Goal: Find specific page/section: Find specific page/section

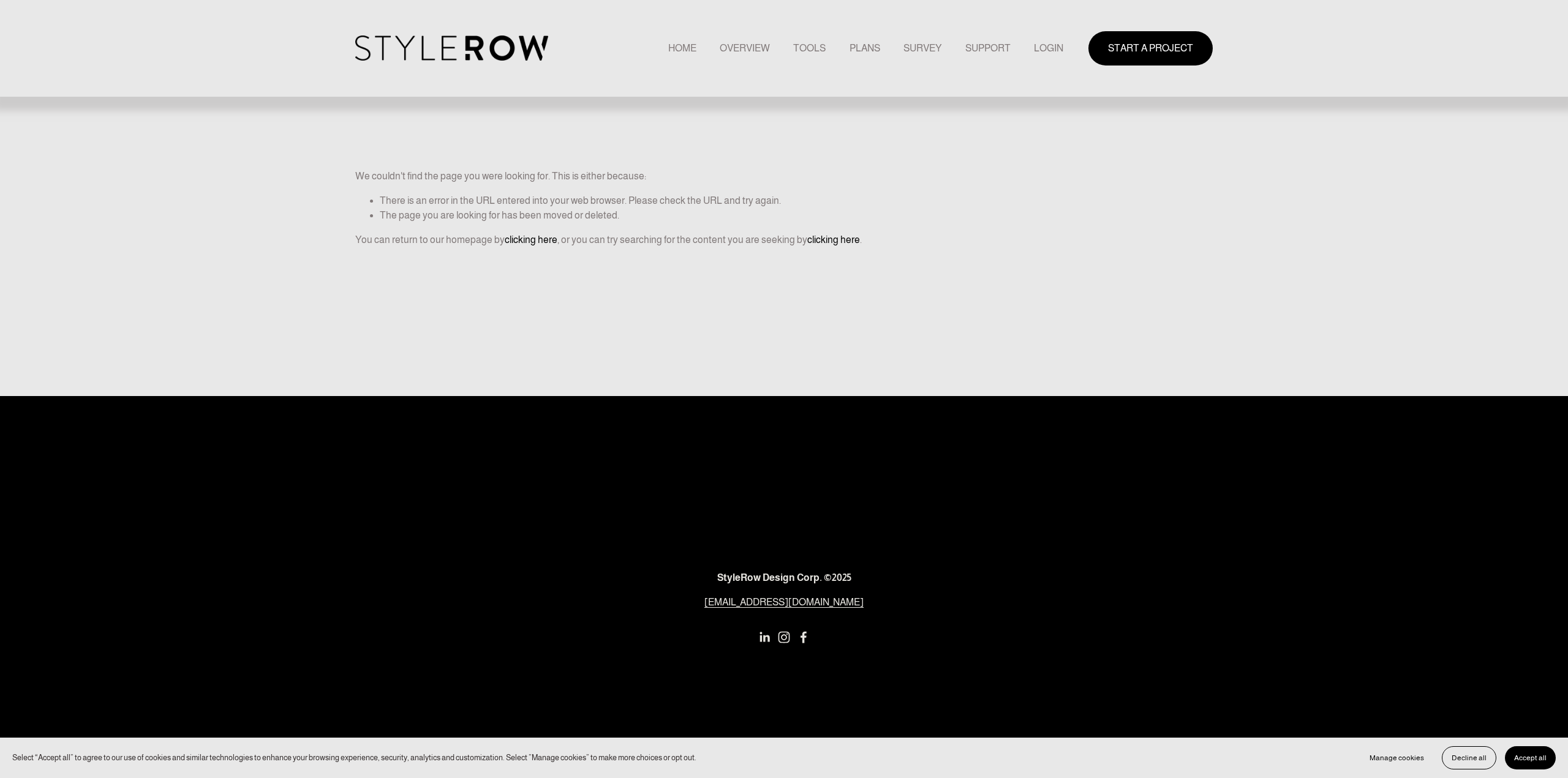
click at [1063, 39] on div "START A PROJECT" at bounding box center [1138, 48] width 150 height 33
click at [1057, 43] on link "LOGIN" at bounding box center [1049, 48] width 30 height 16
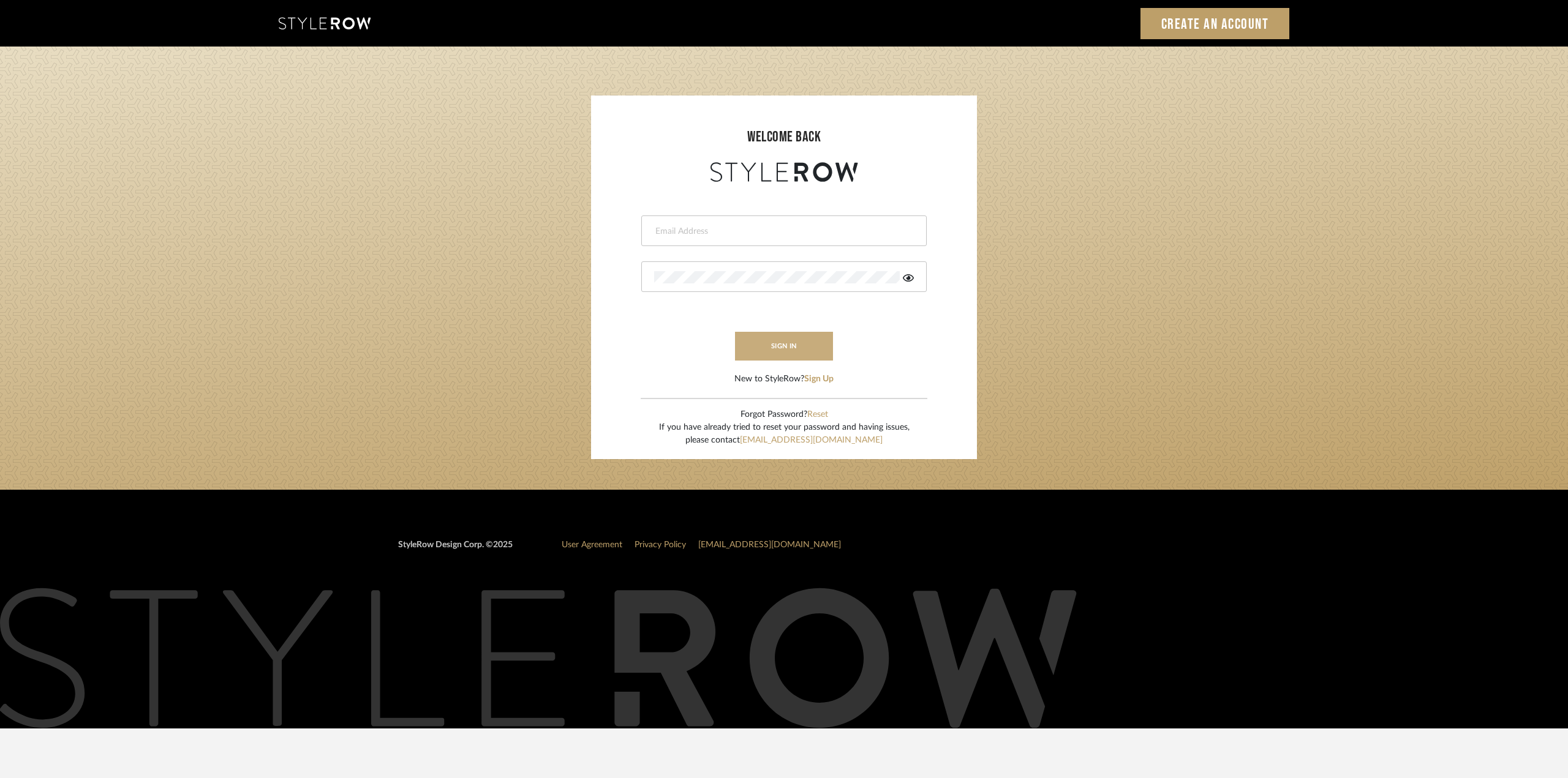
type input "ktyler@morgantewilson.com"
click at [791, 350] on button "sign in" at bounding box center [784, 346] width 98 height 29
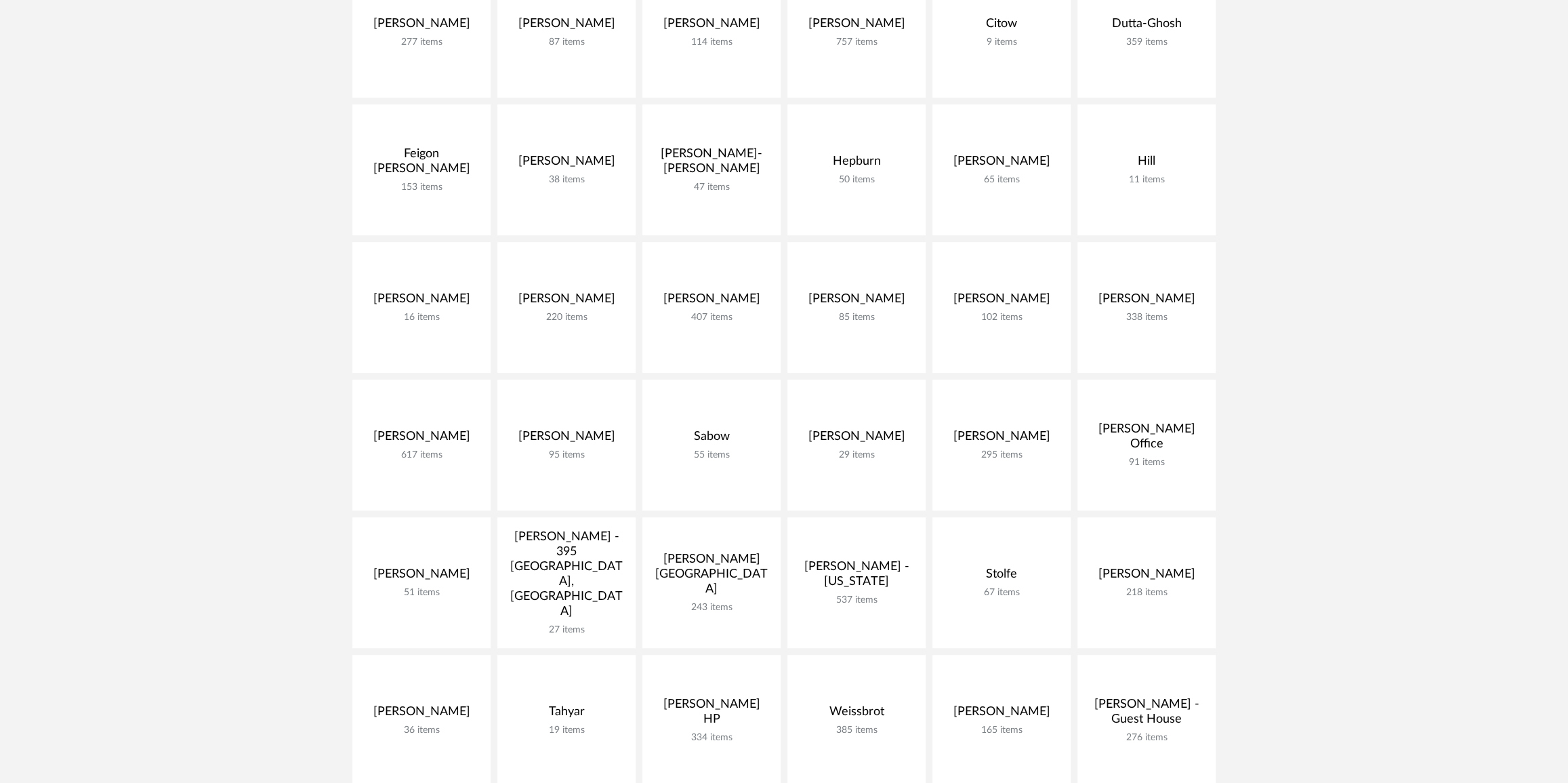
scroll to position [431, 0]
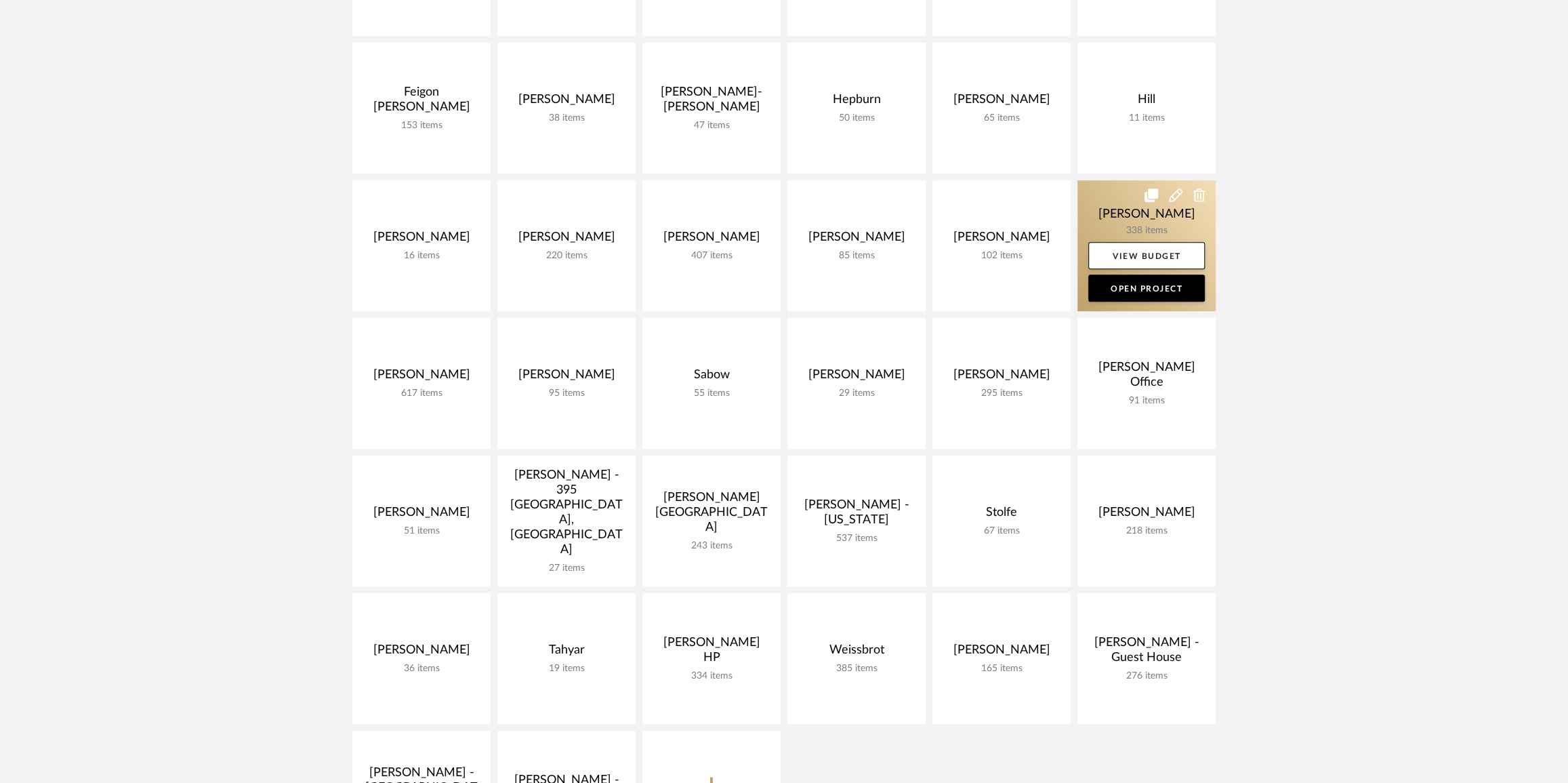
click at [1144, 222] on link at bounding box center [1146, 245] width 139 height 131
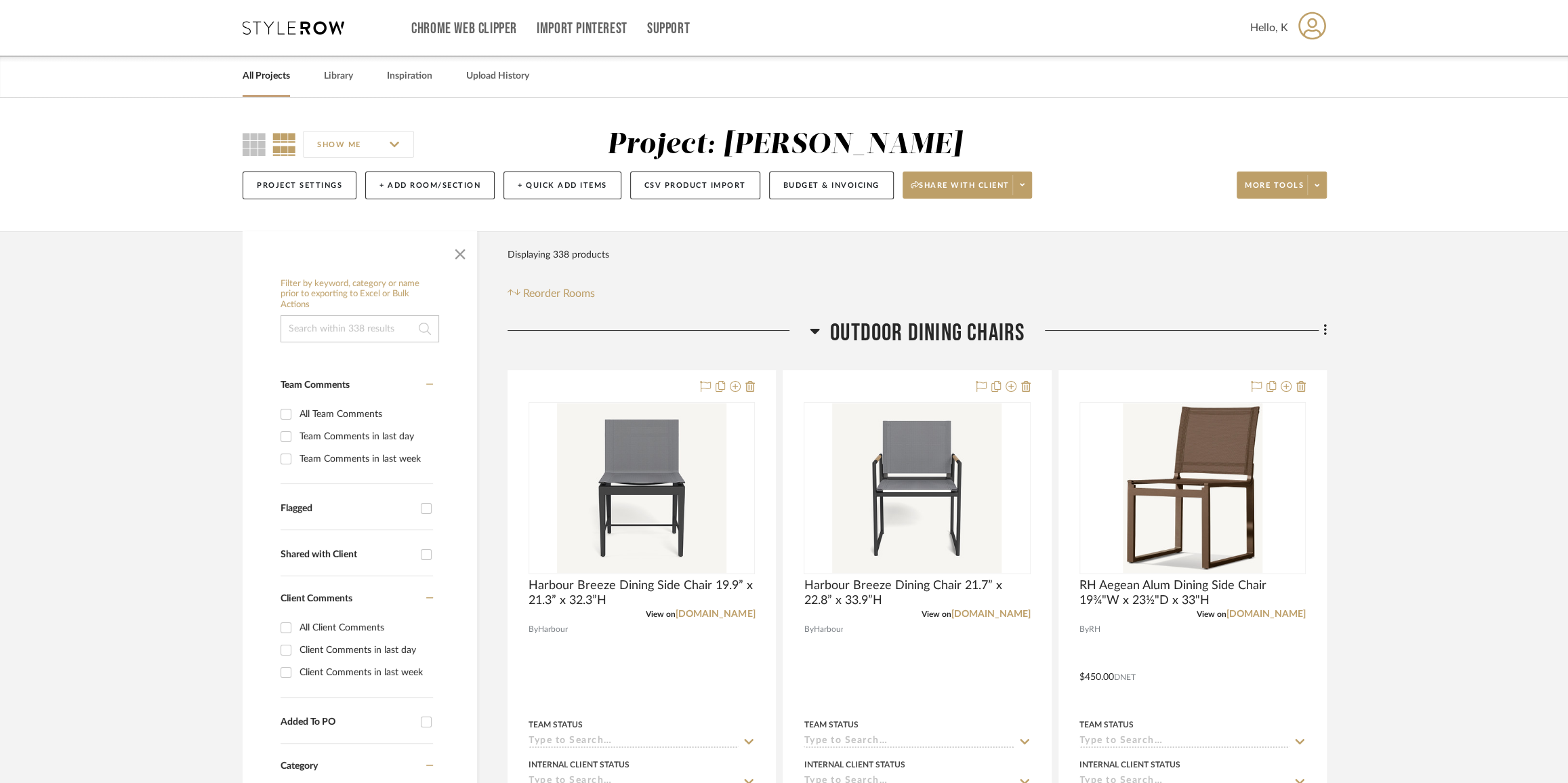
drag, startPoint x: 813, startPoint y: 334, endPoint x: 823, endPoint y: 331, distance: 10.4
click at [813, 335] on icon at bounding box center [815, 330] width 10 height 16
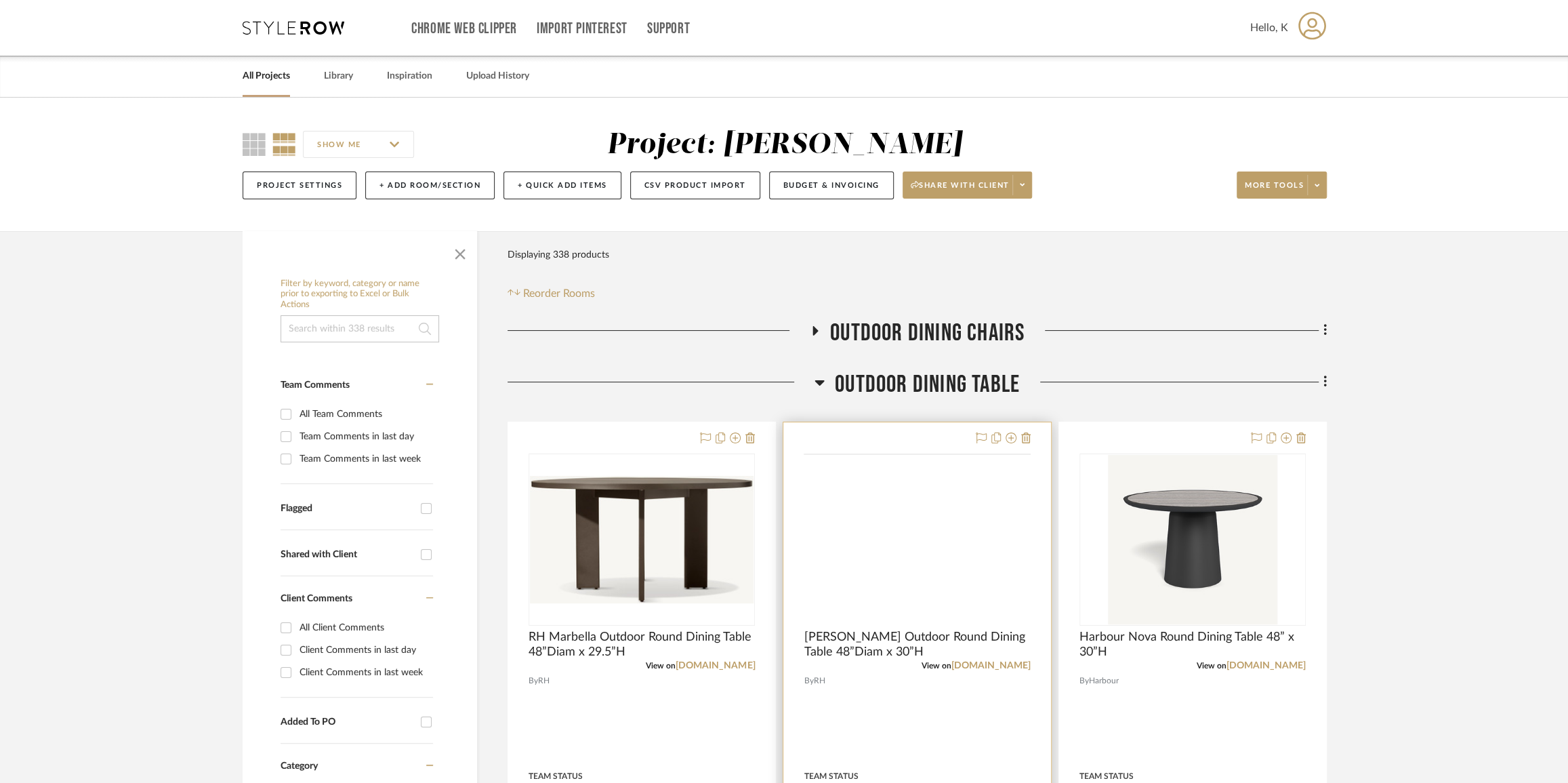
scroll to position [123, 0]
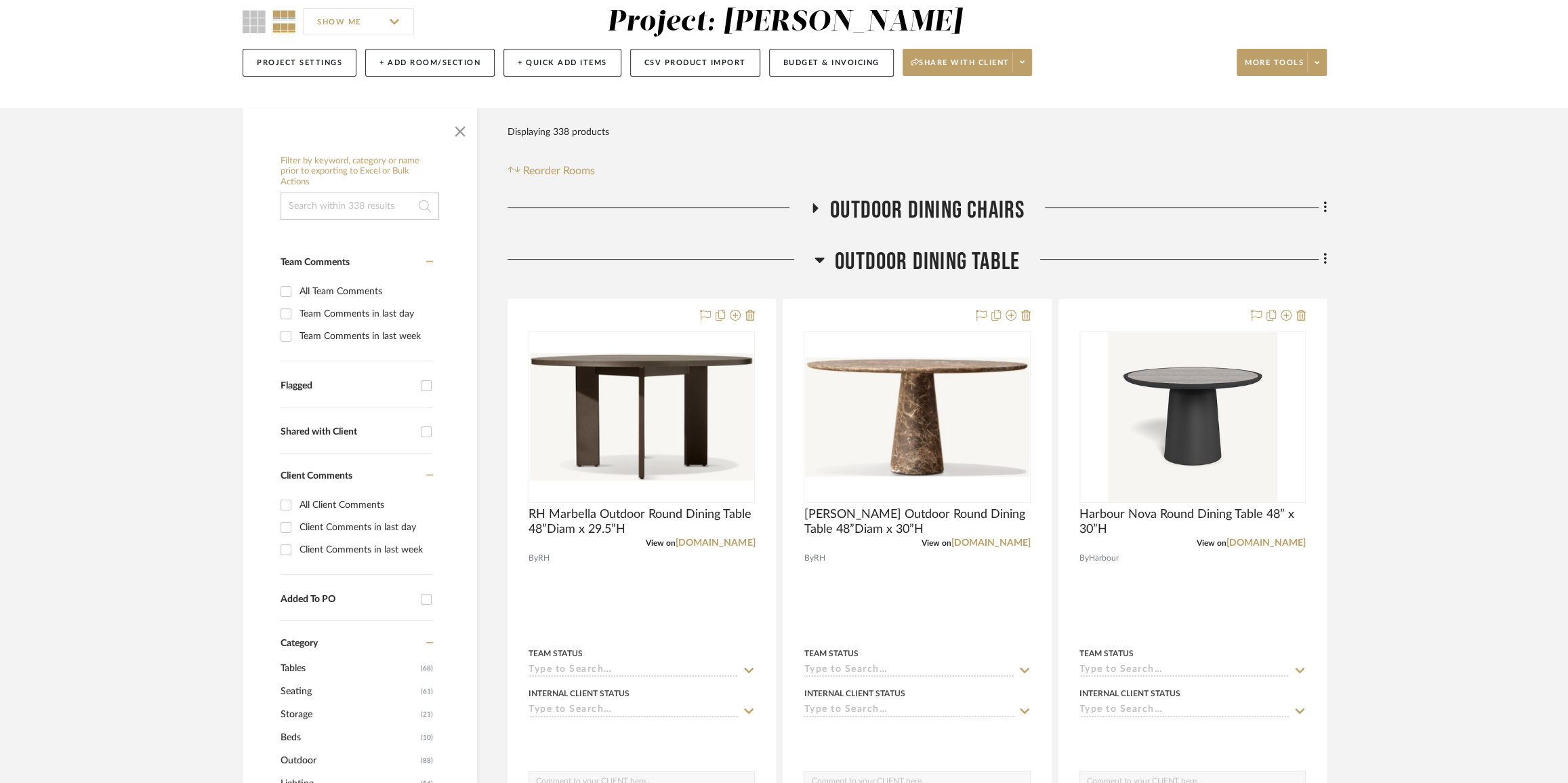
click at [817, 264] on icon at bounding box center [819, 259] width 10 height 16
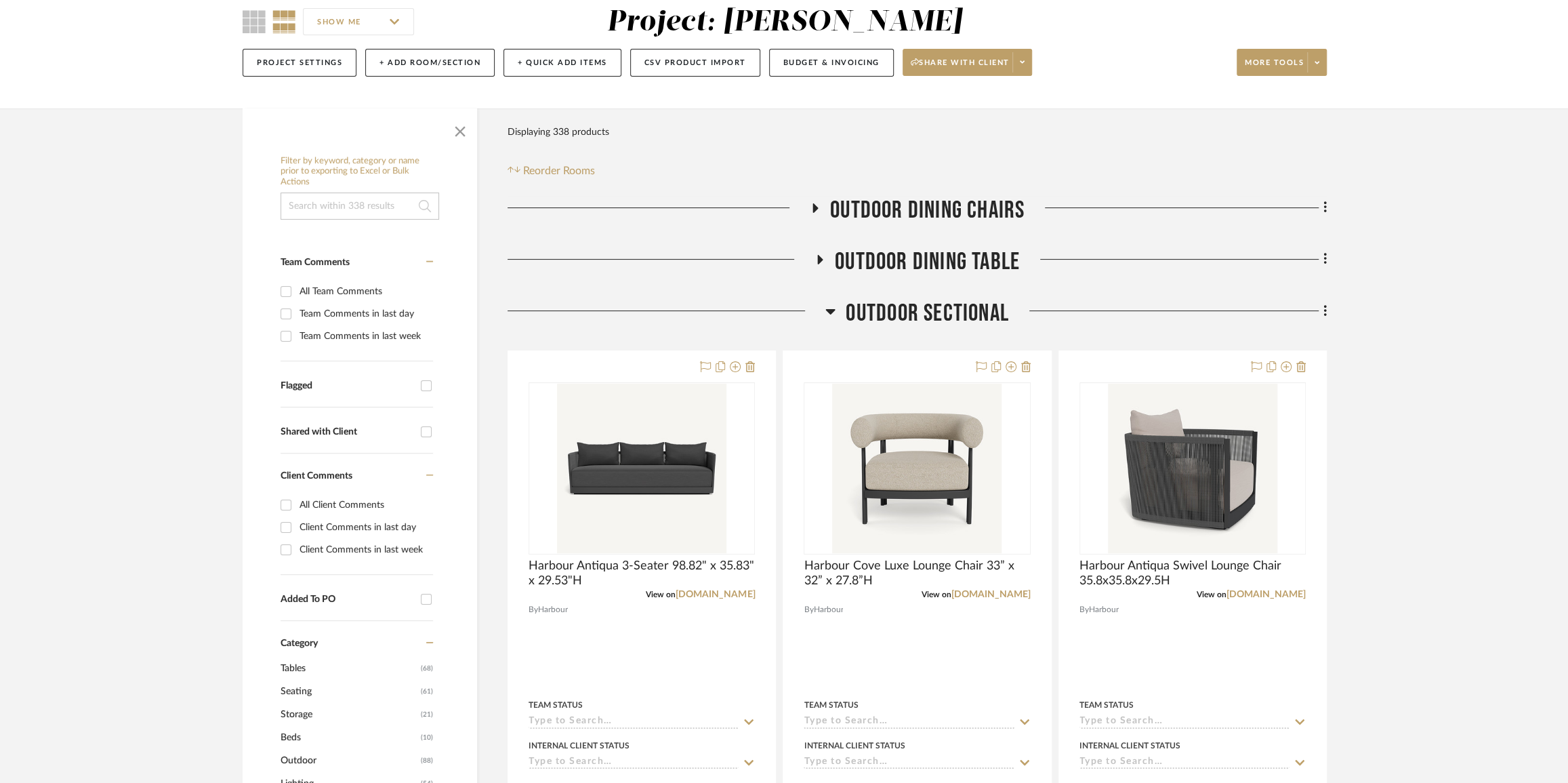
click at [835, 309] on h3 "Outdoor Sectional" at bounding box center [916, 313] width 183 height 29
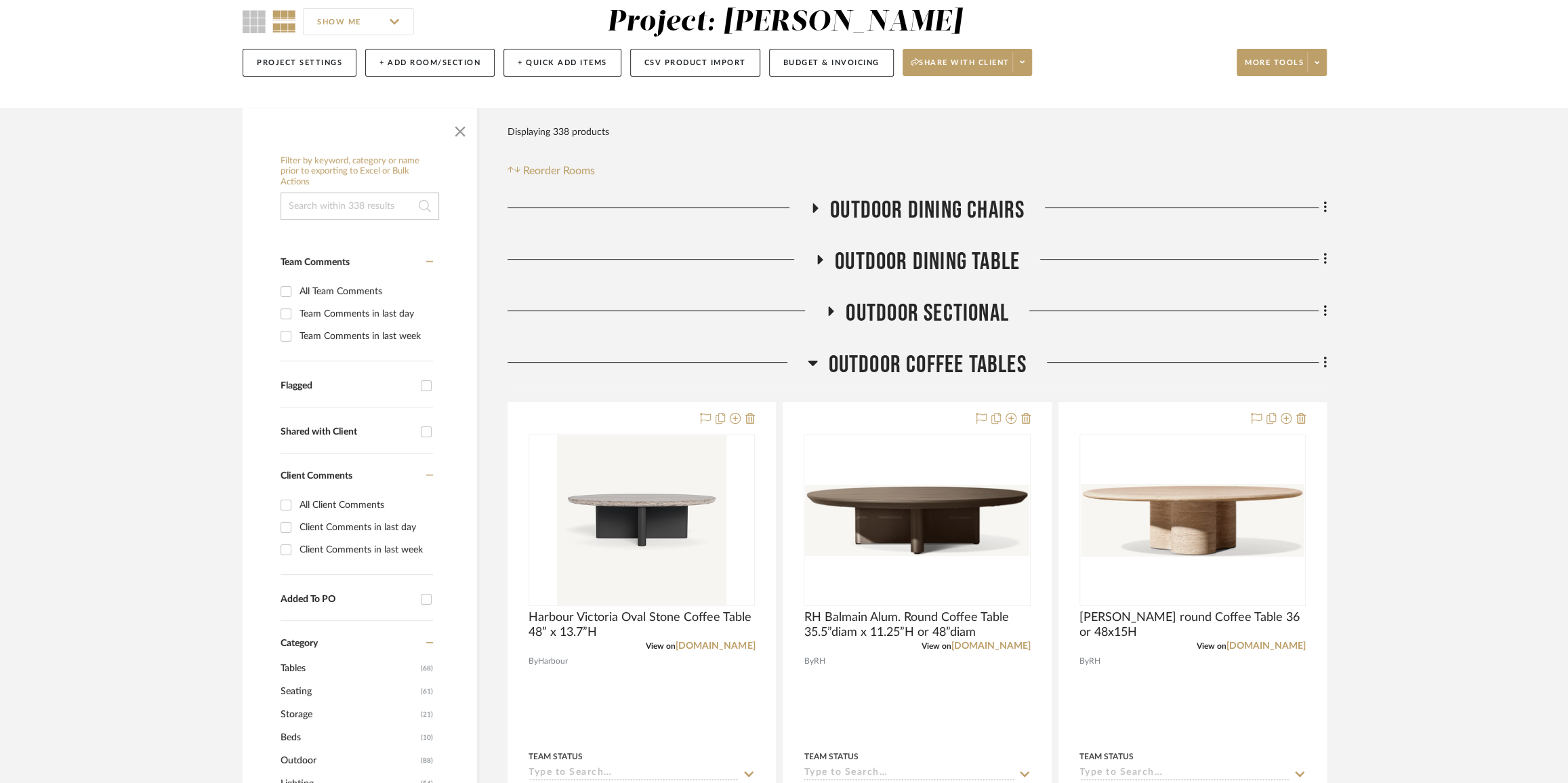
click at [816, 366] on icon at bounding box center [813, 362] width 10 height 16
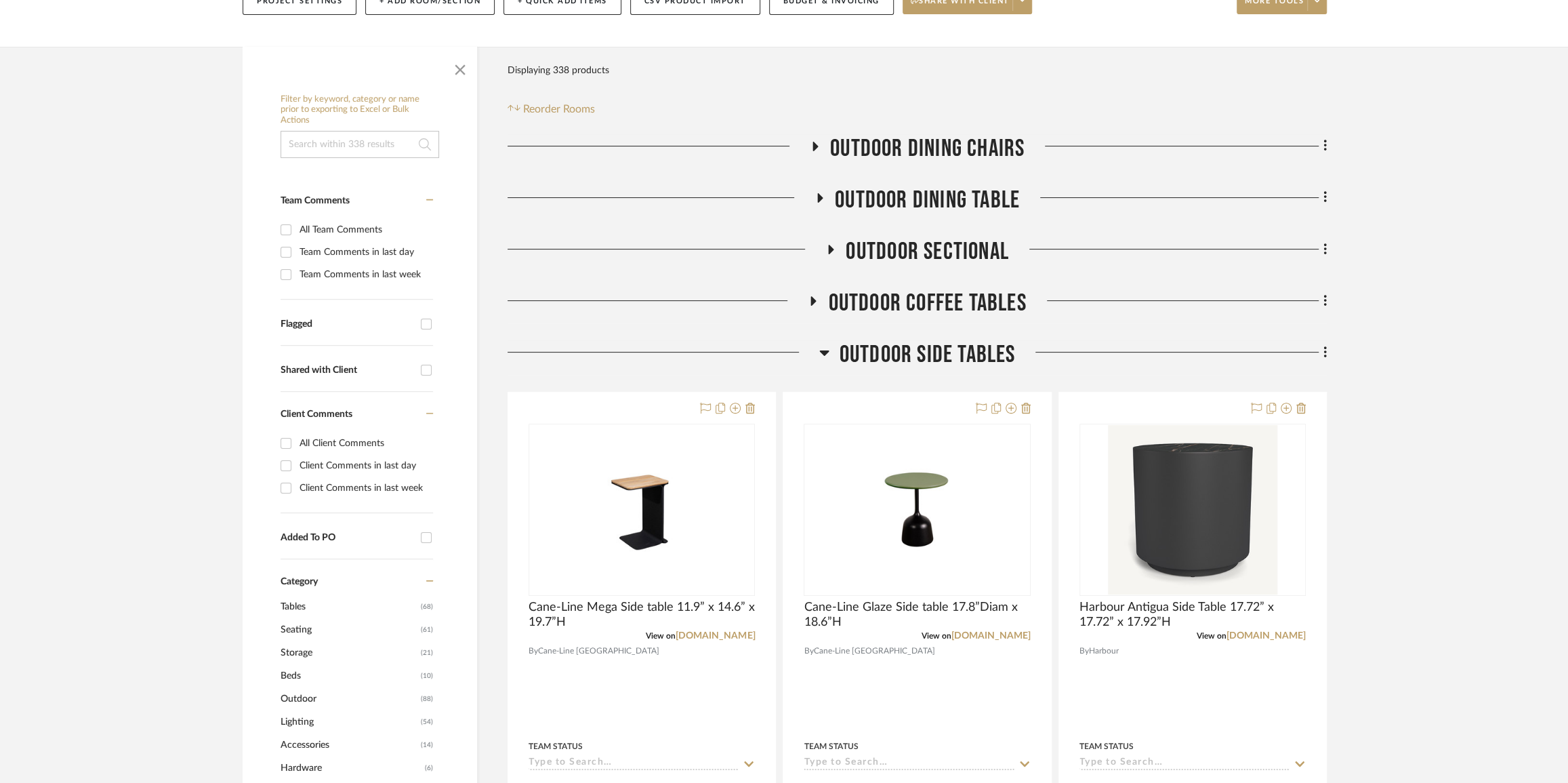
scroll to position [246, 0]
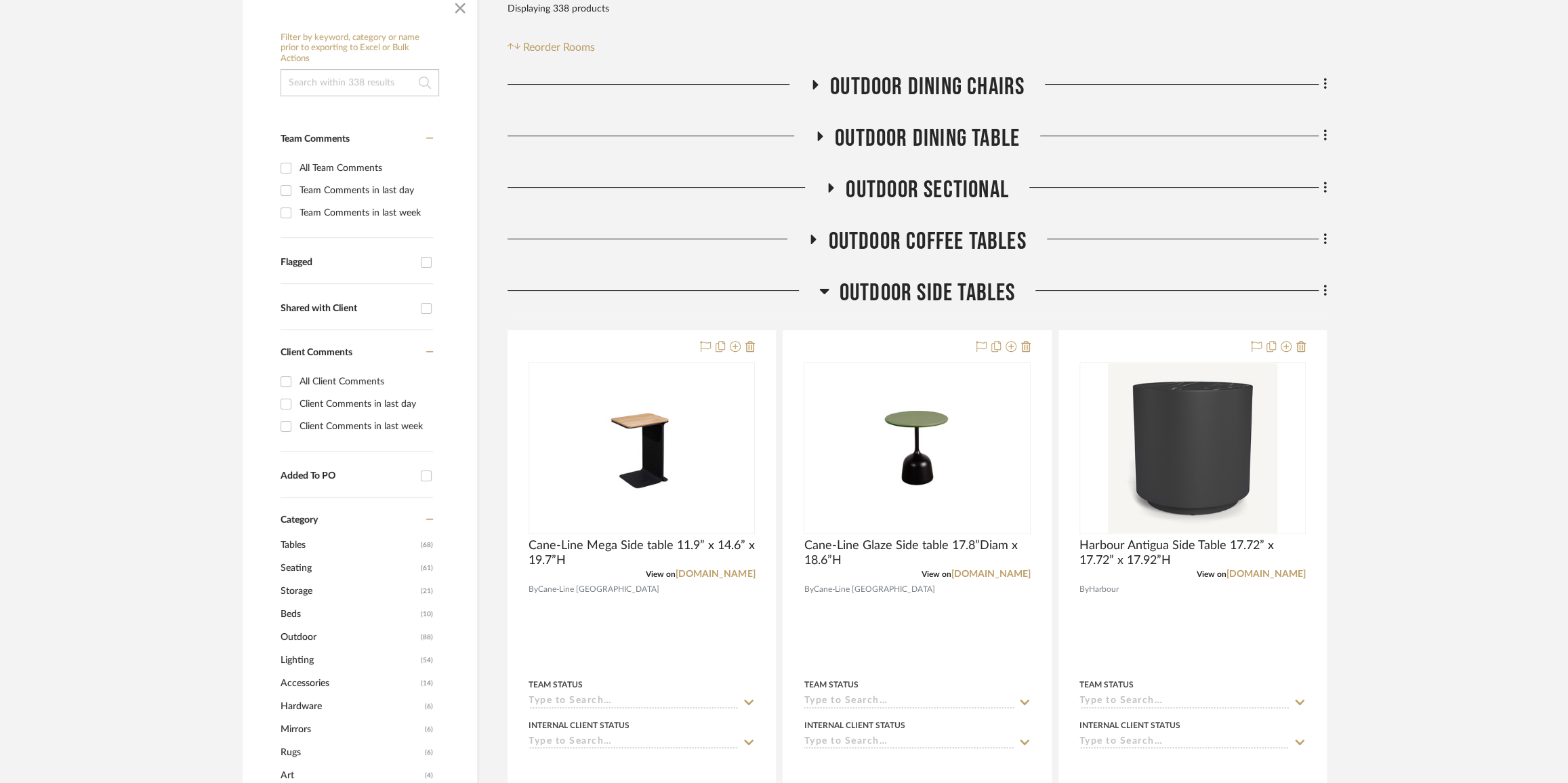
click at [821, 286] on icon at bounding box center [824, 290] width 10 height 16
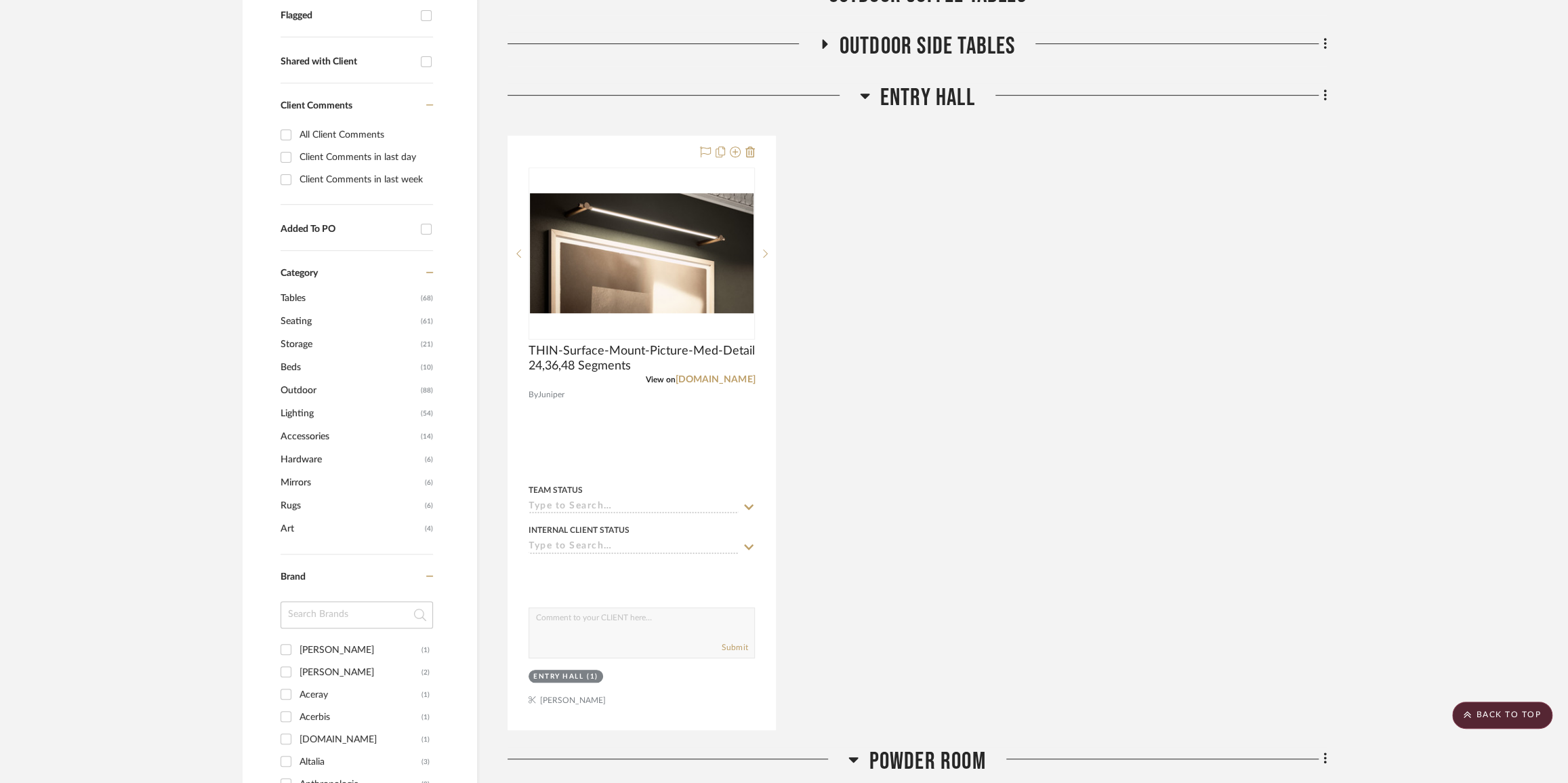
scroll to position [431, 0]
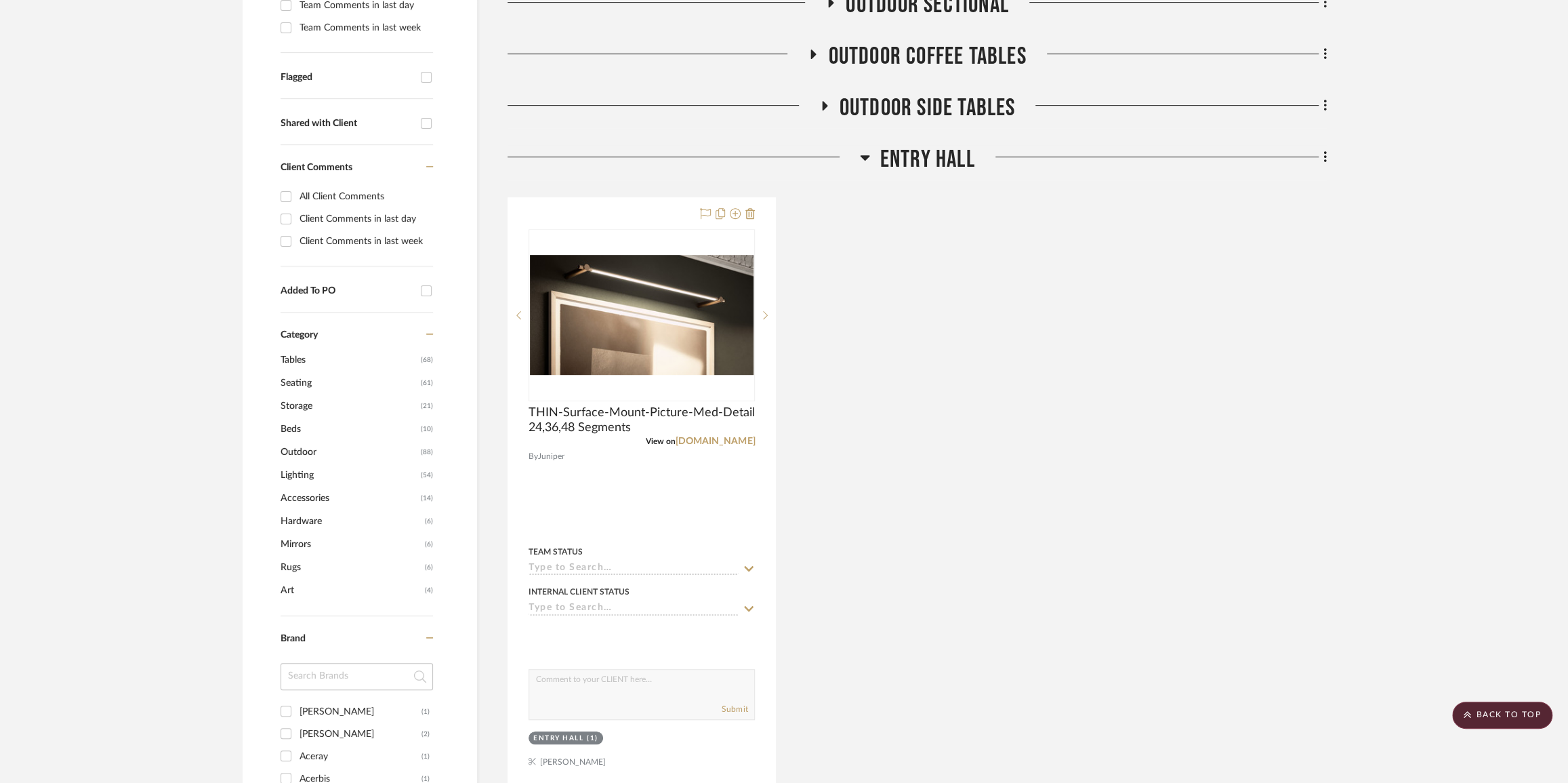
click at [861, 162] on icon at bounding box center [865, 157] width 10 height 16
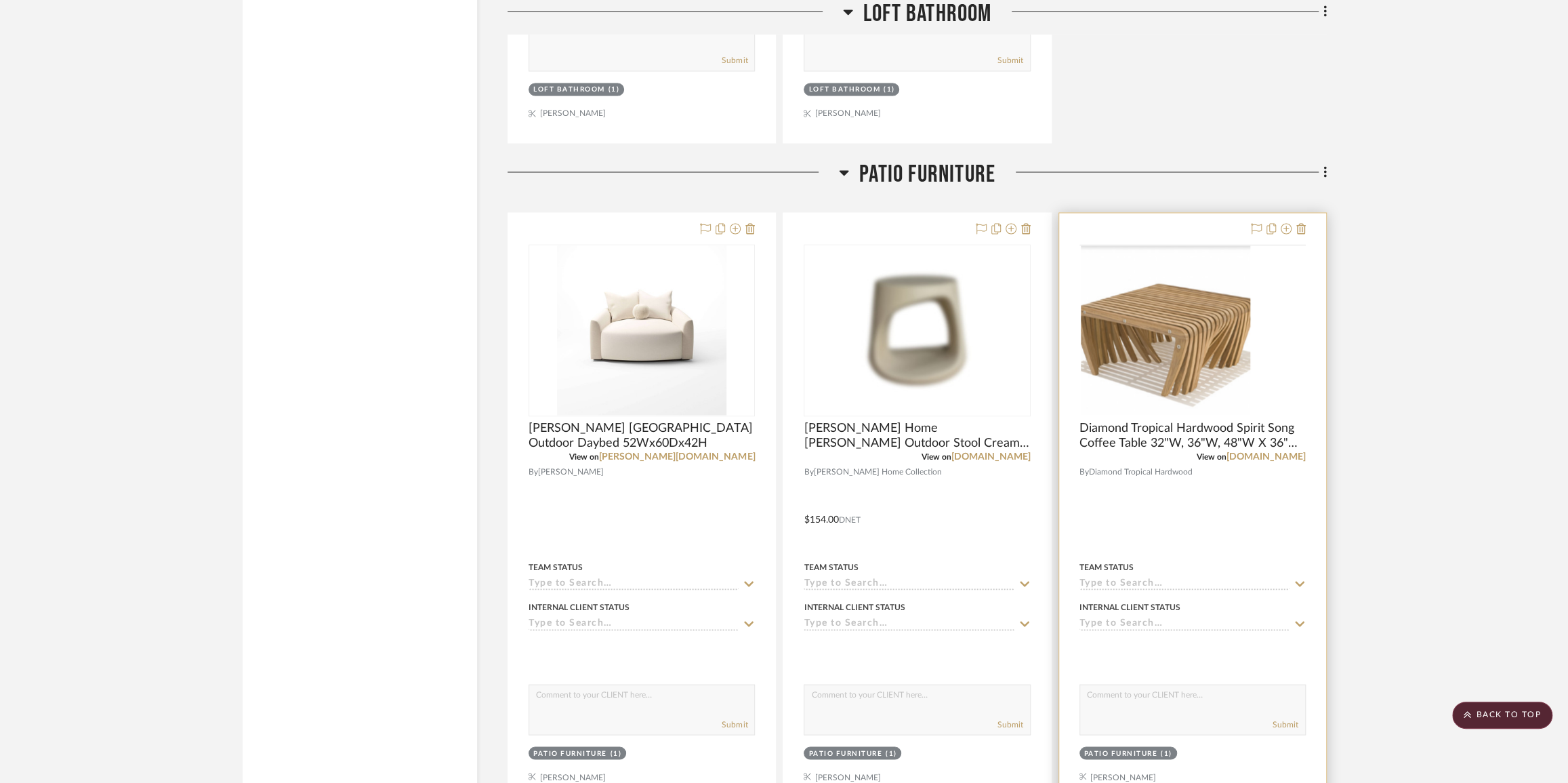
scroll to position [19030, 0]
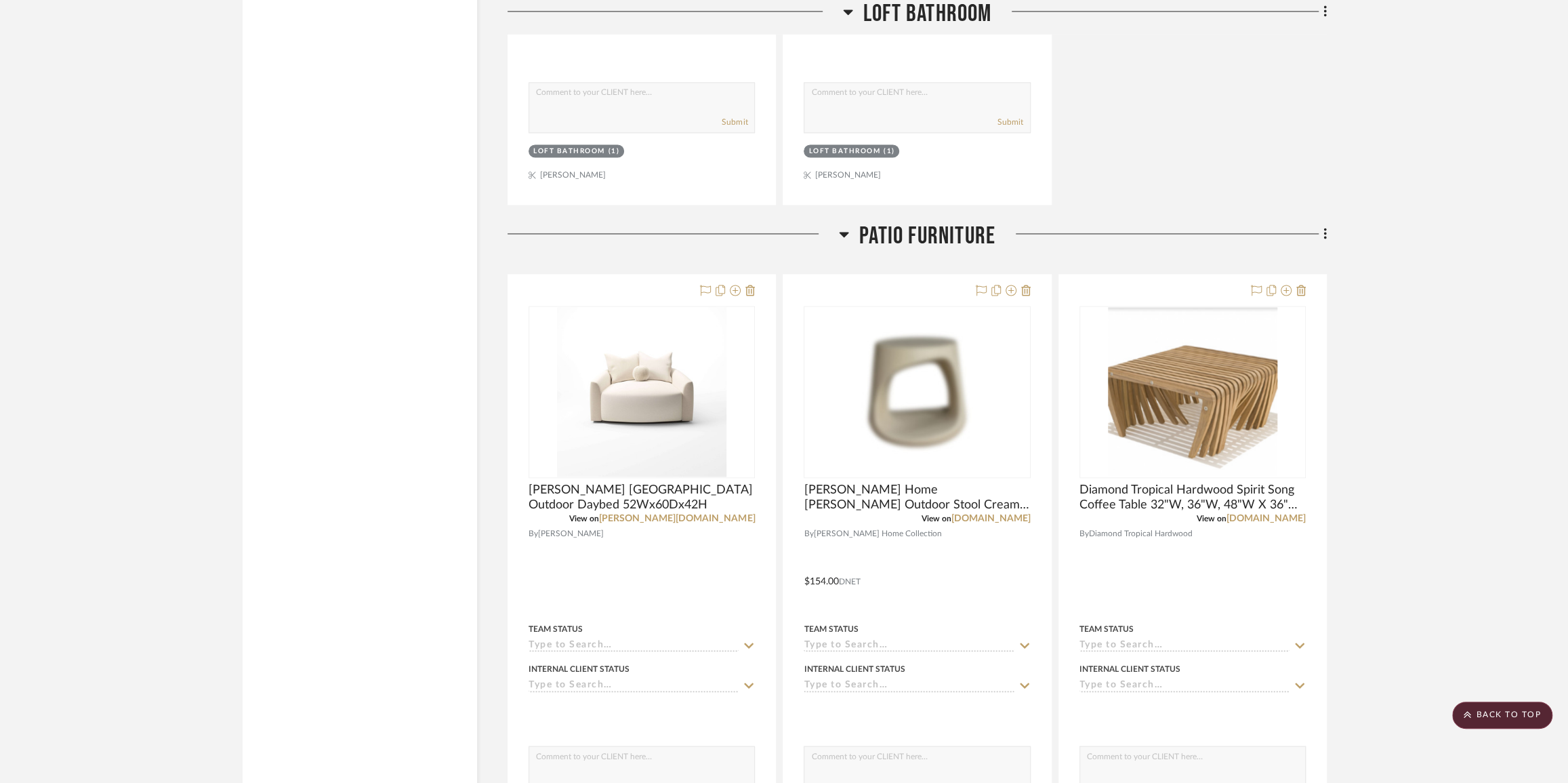
click at [839, 241] on icon at bounding box center [844, 233] width 10 height 16
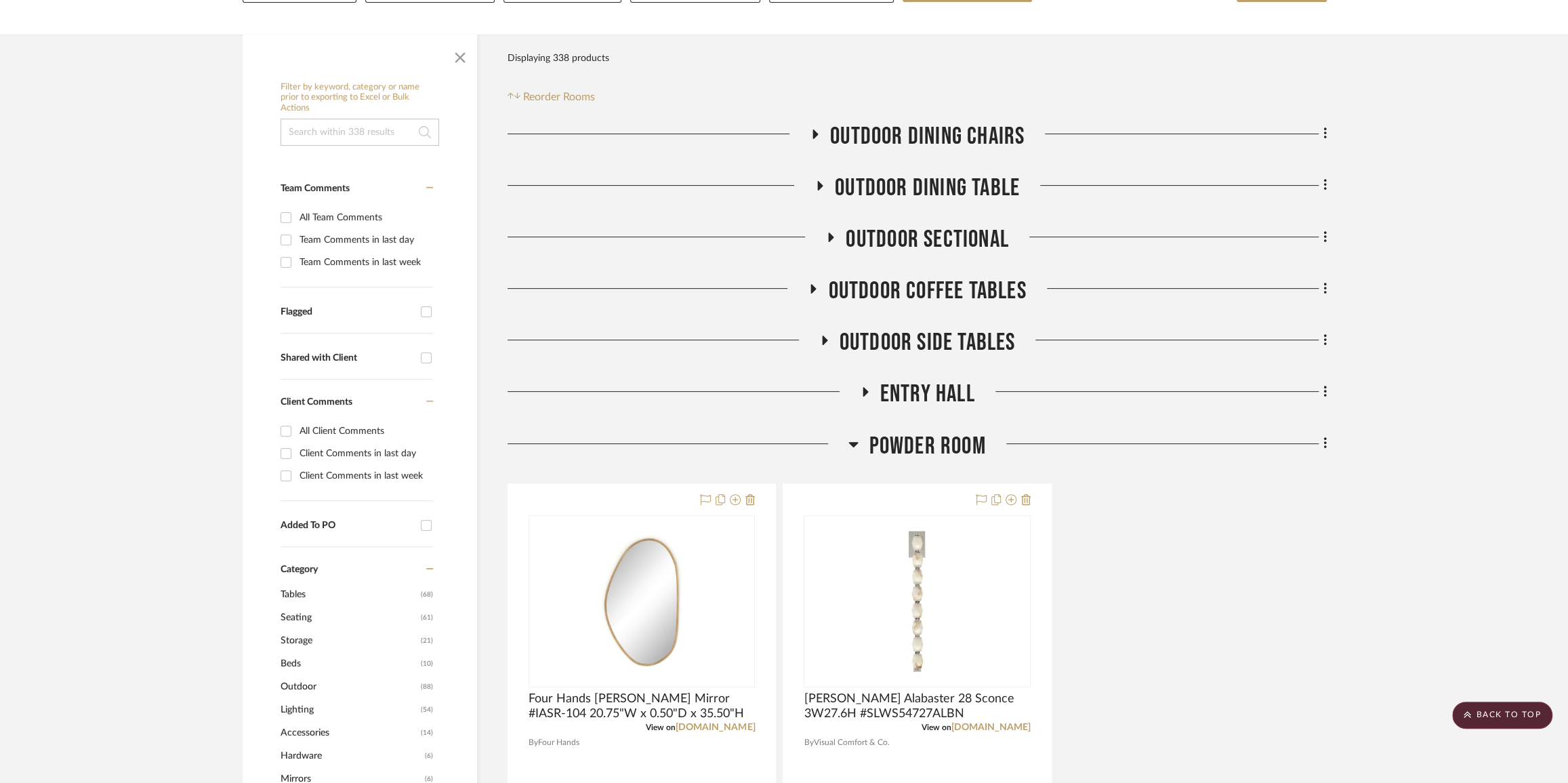
scroll to position [0, 0]
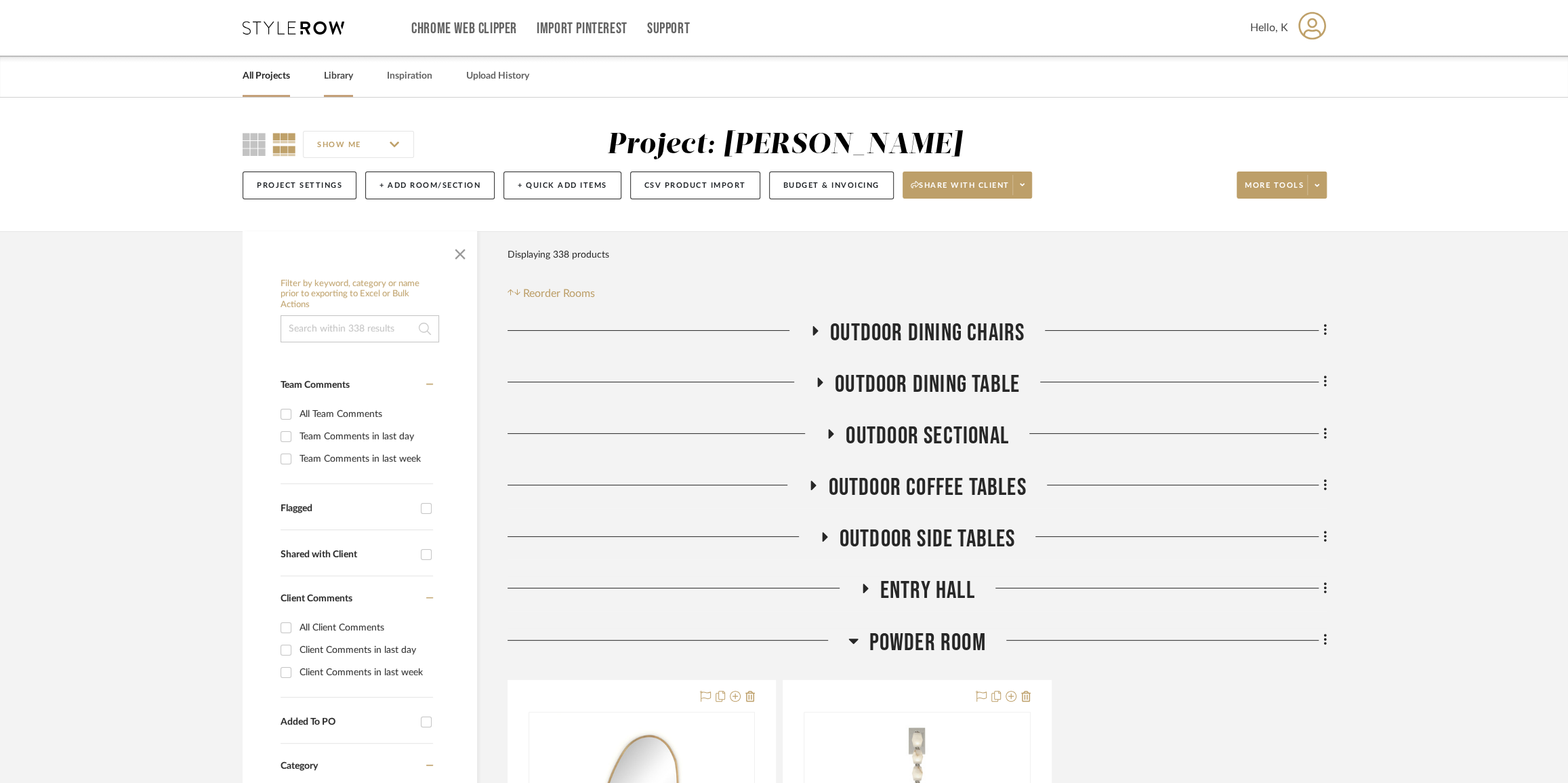
click at [329, 73] on link "Library" at bounding box center [338, 76] width 29 height 18
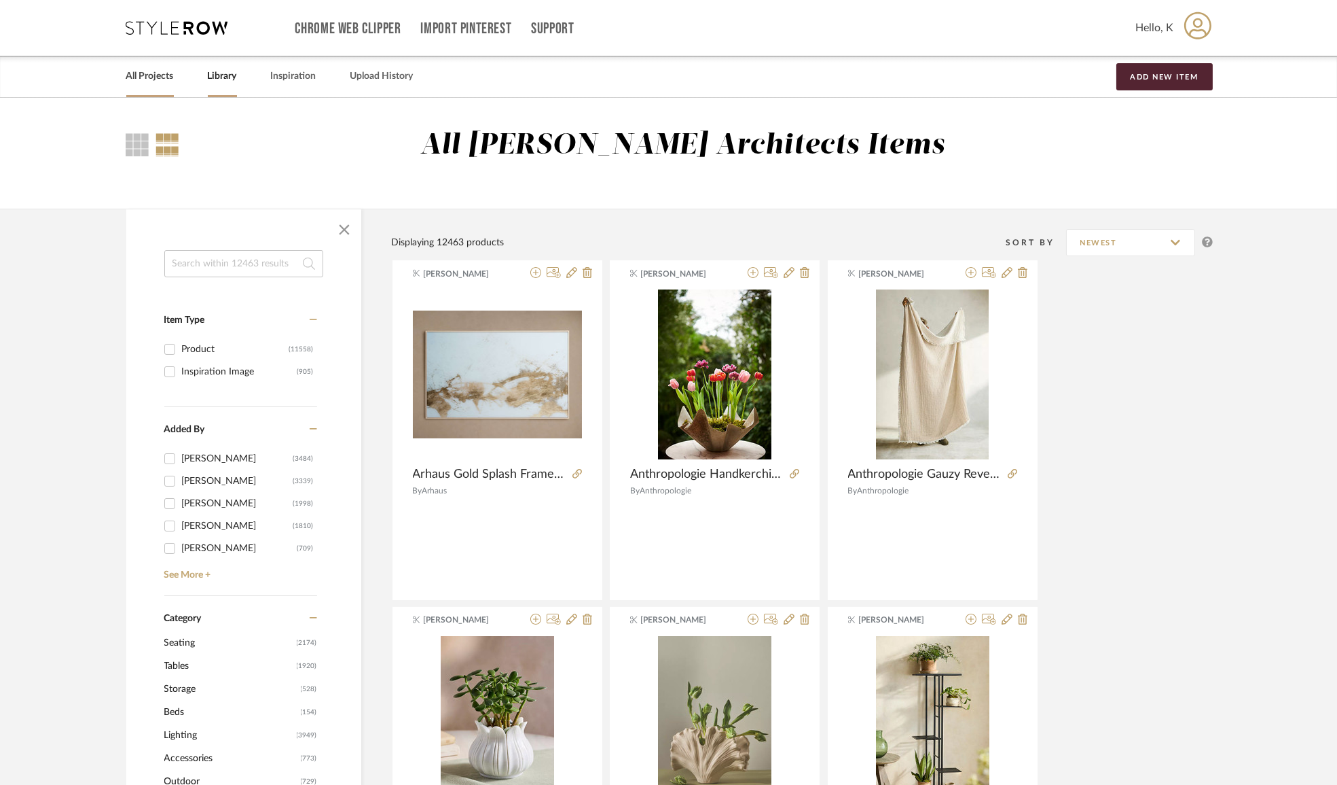
click at [135, 73] on link "All Projects" at bounding box center [150, 76] width 48 height 18
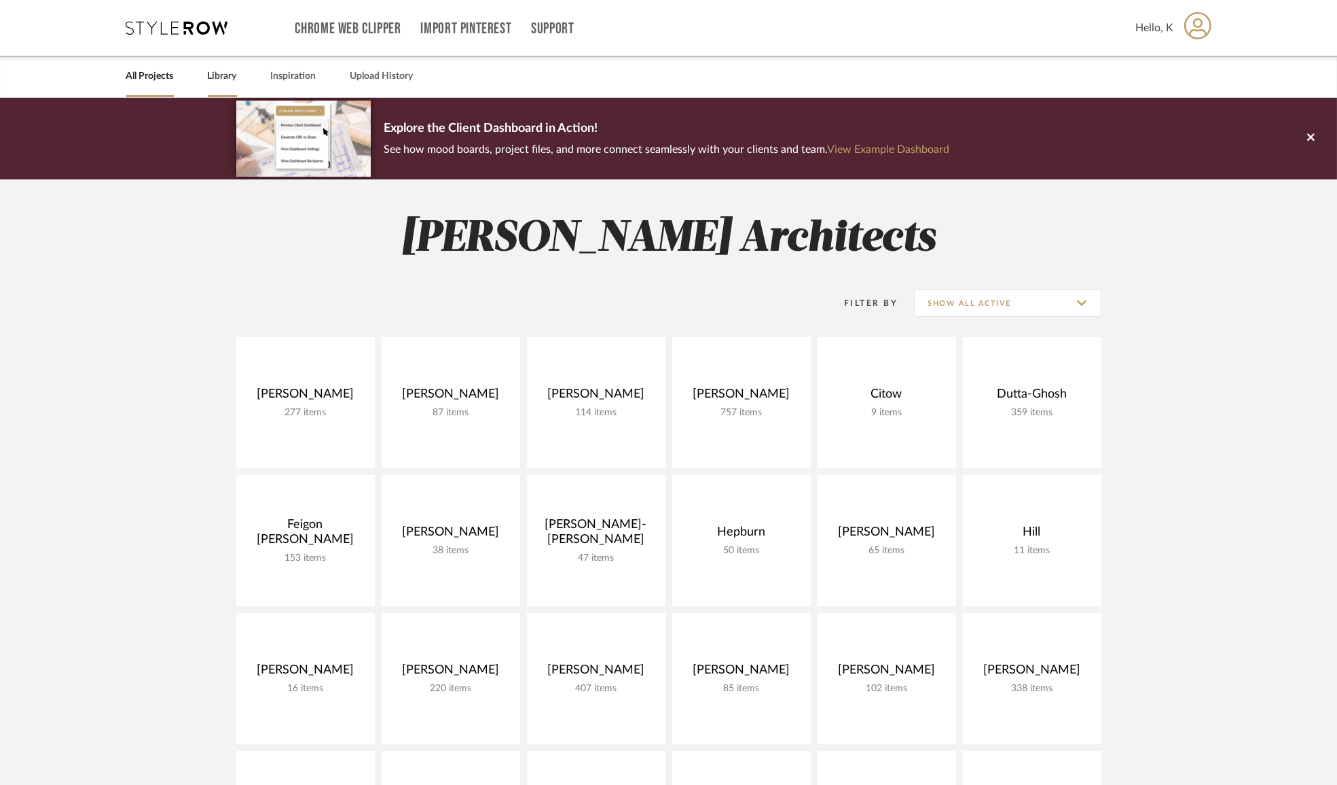
click at [226, 75] on link "Library" at bounding box center [222, 76] width 29 height 18
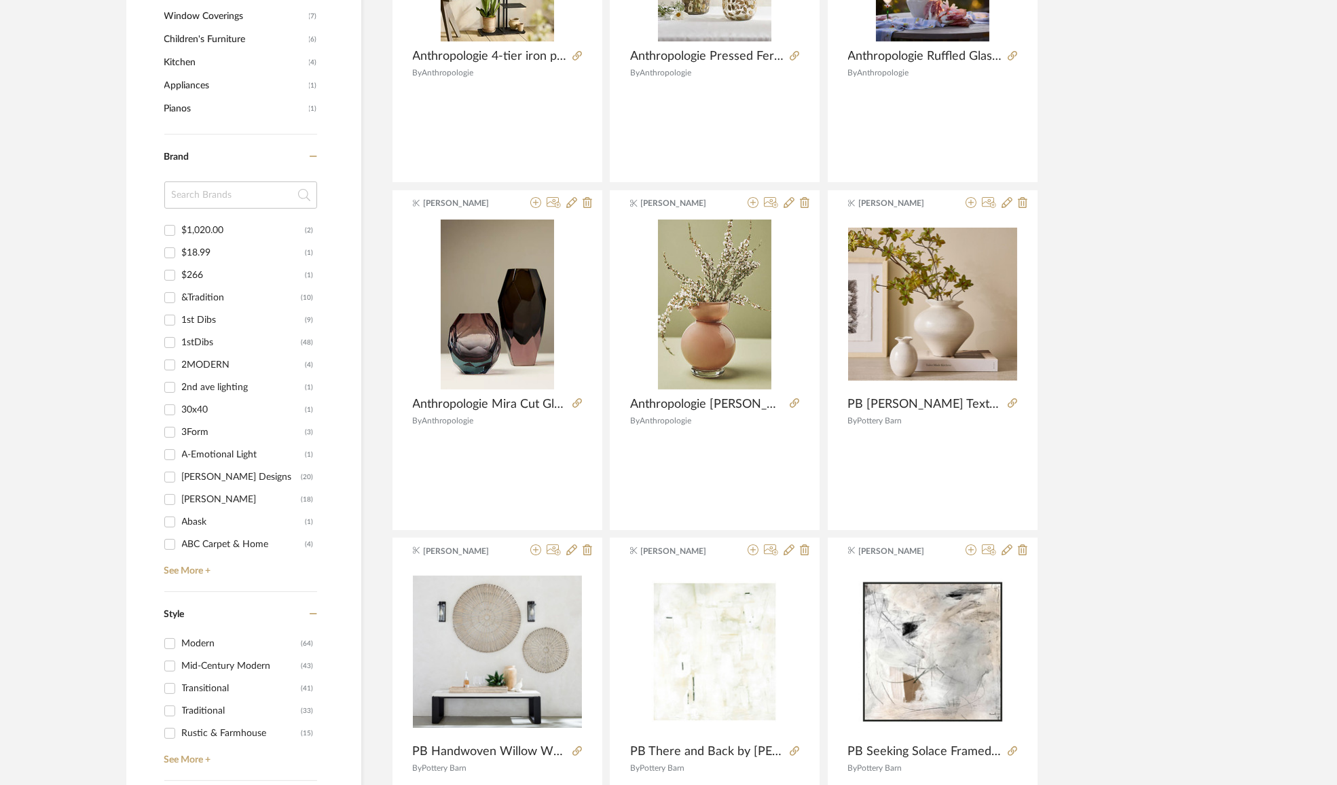
scroll to position [1173, 0]
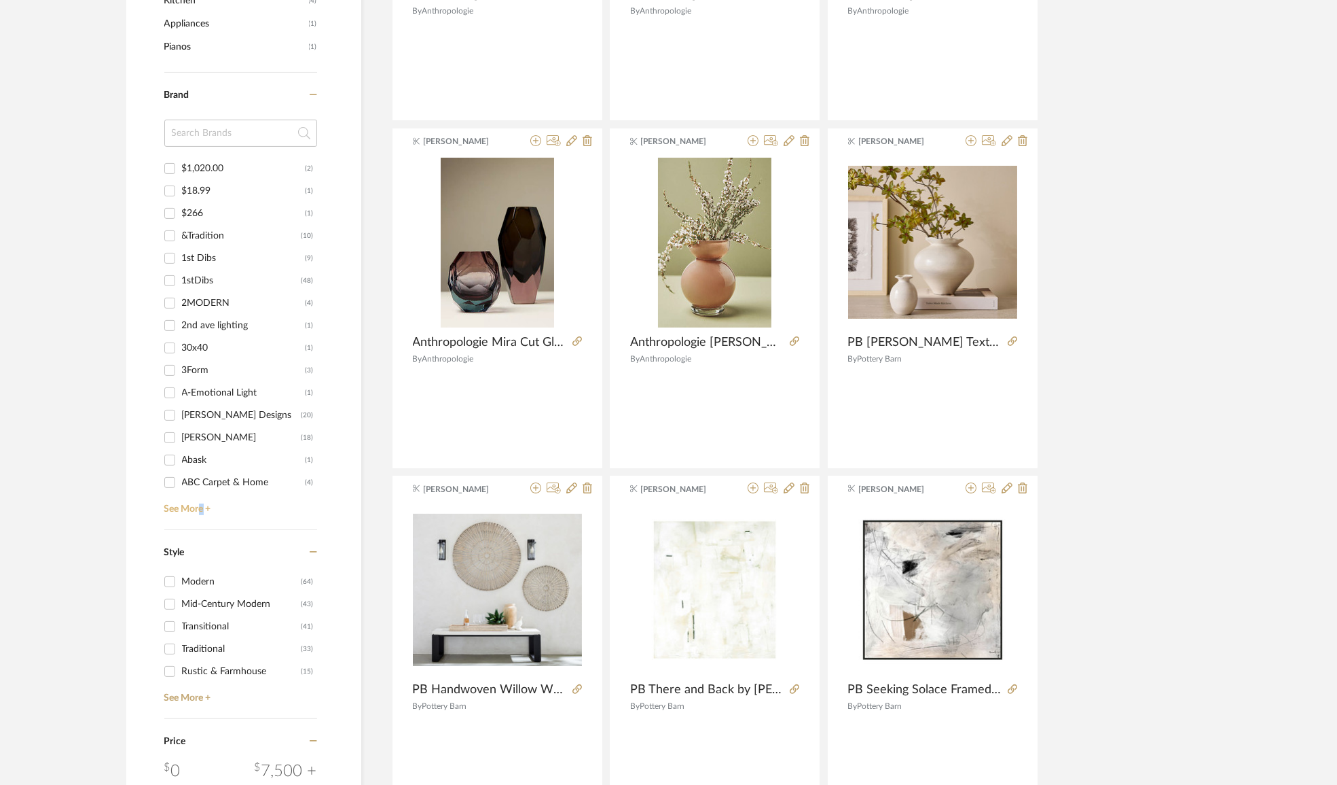
drag, startPoint x: 202, startPoint y: 505, endPoint x: 234, endPoint y: 475, distance: 43.7
click at [202, 505] on link "See More +" at bounding box center [239, 504] width 156 height 22
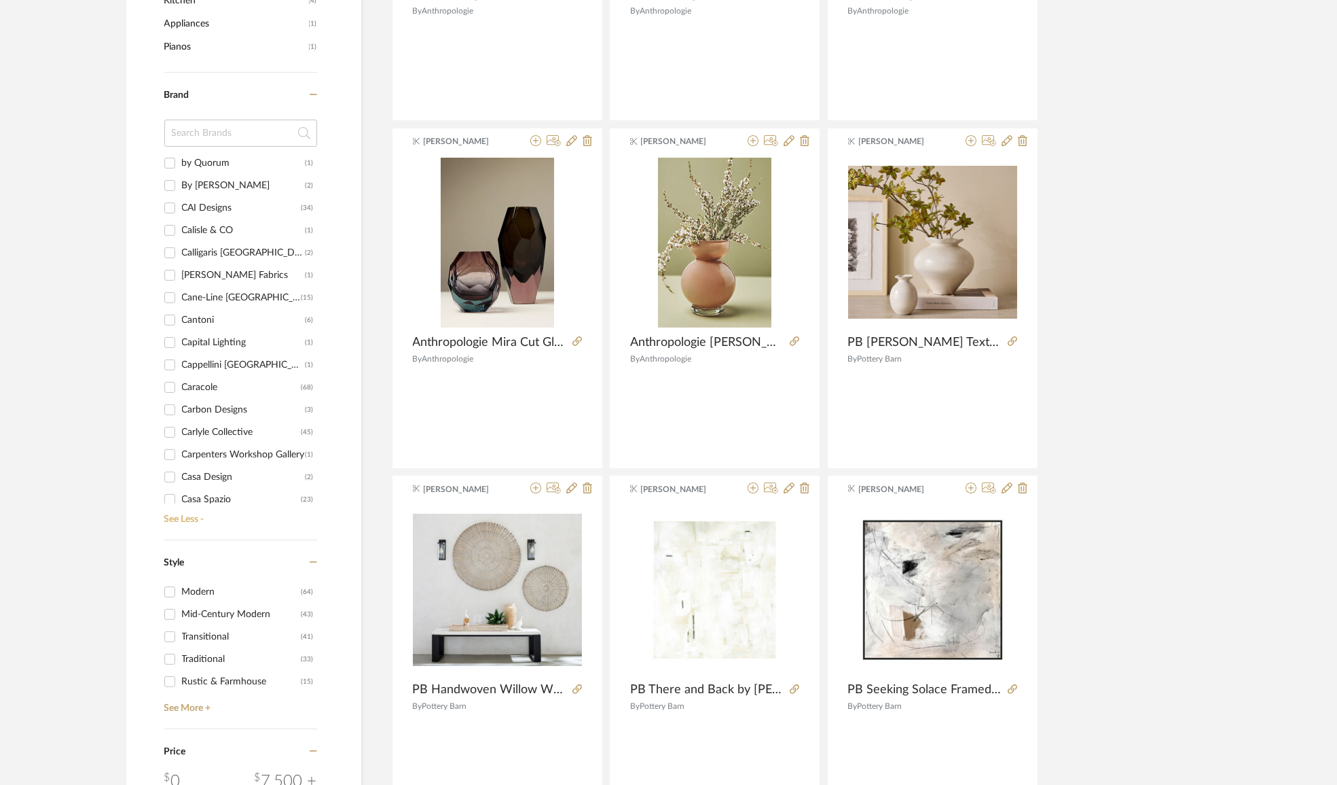
scroll to position [3704, 0]
click at [202, 472] on div "CB2" at bounding box center [239, 476] width 115 height 22
click at [181, 472] on input "CB2 (100)" at bounding box center [170, 476] width 22 height 22
checkbox input "true"
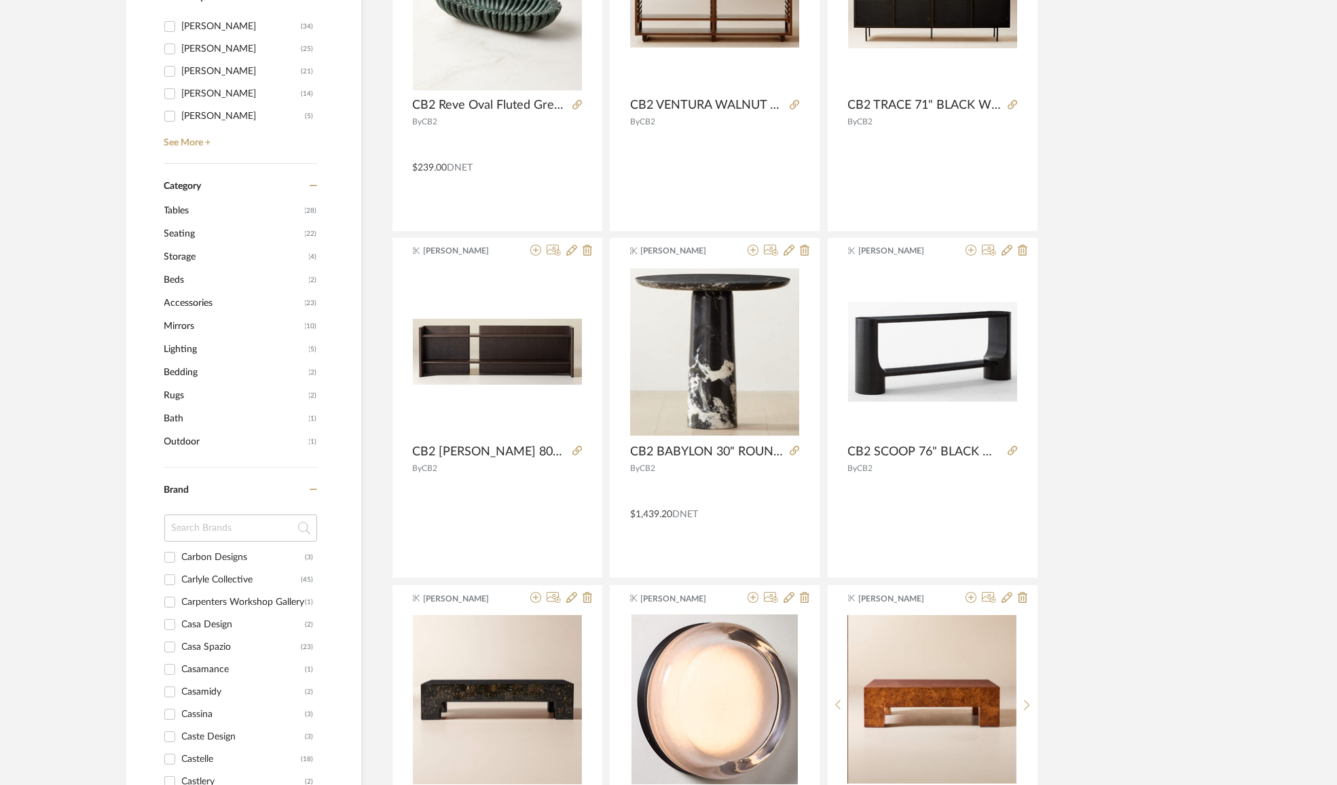
scroll to position [286, 0]
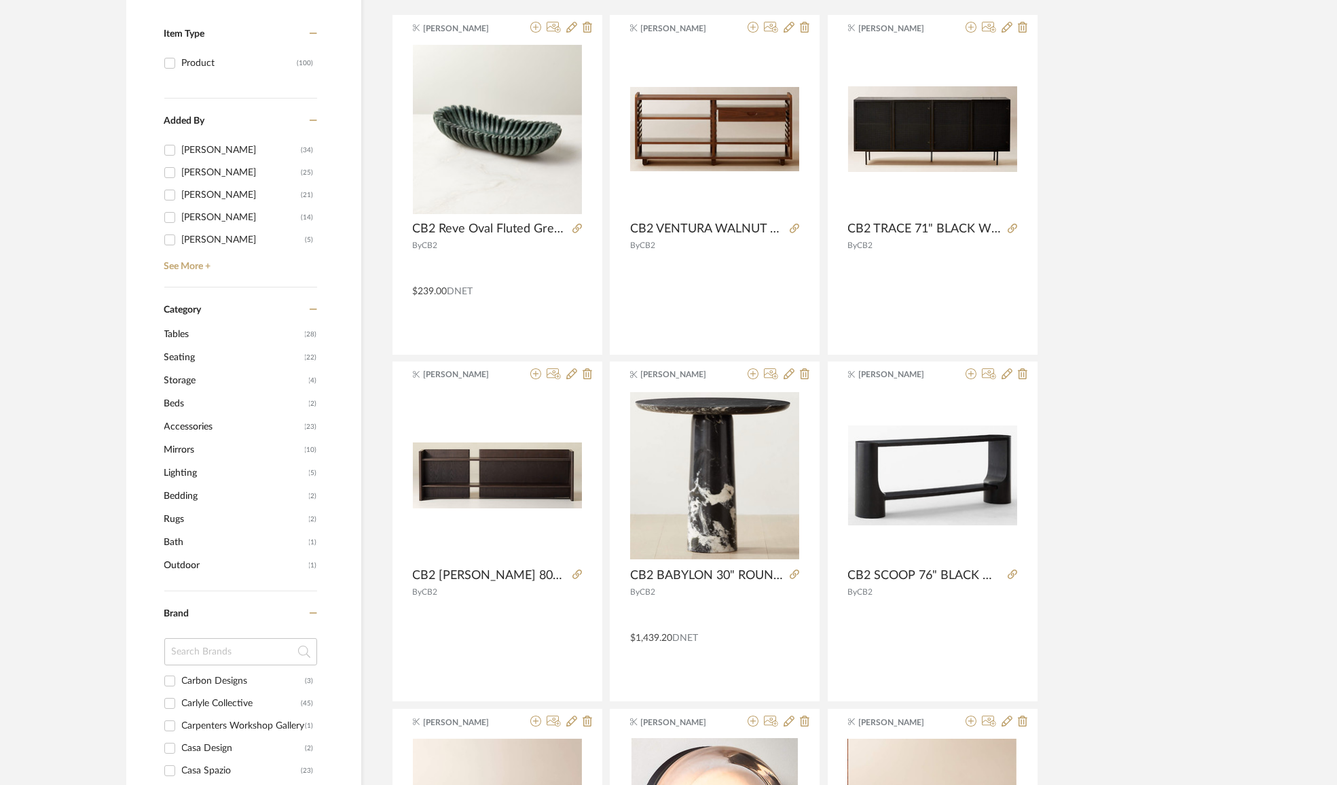
click at [189, 428] on span "Accessories" at bounding box center [232, 426] width 137 height 23
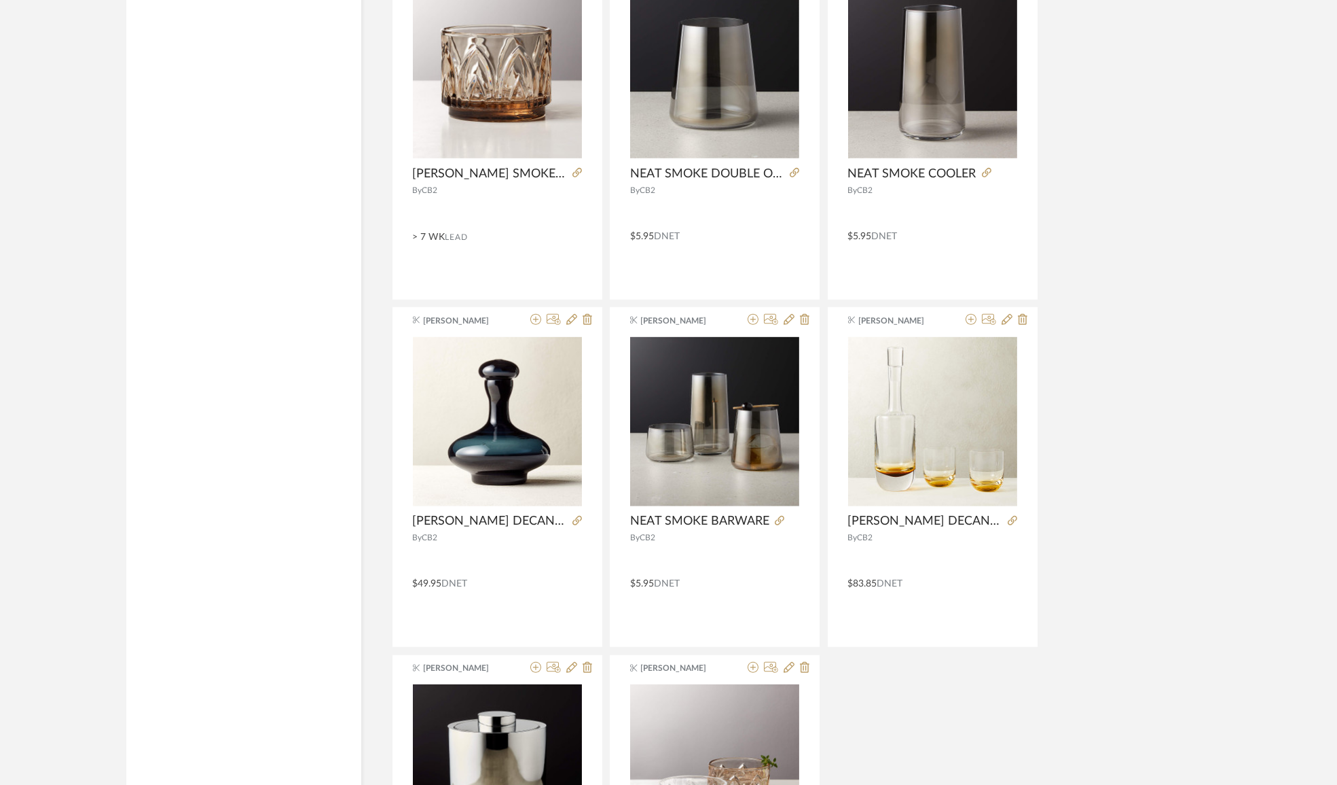
scroll to position [2396, 0]
